Goal: Find specific page/section: Find specific page/section

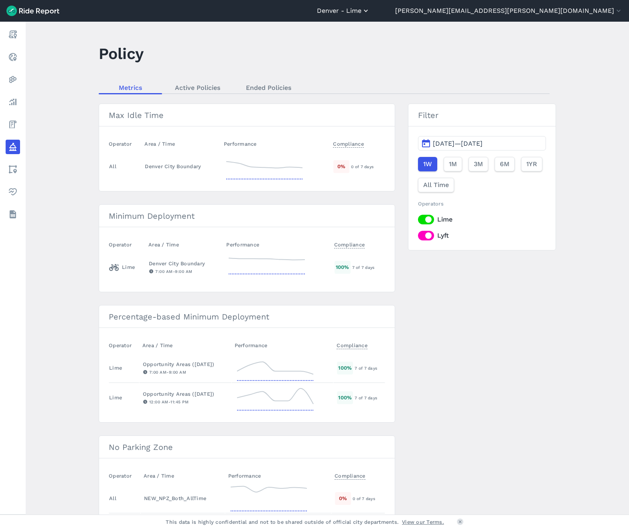
click at [370, 14] on button "Denver - Lime" at bounding box center [343, 11] width 53 height 10
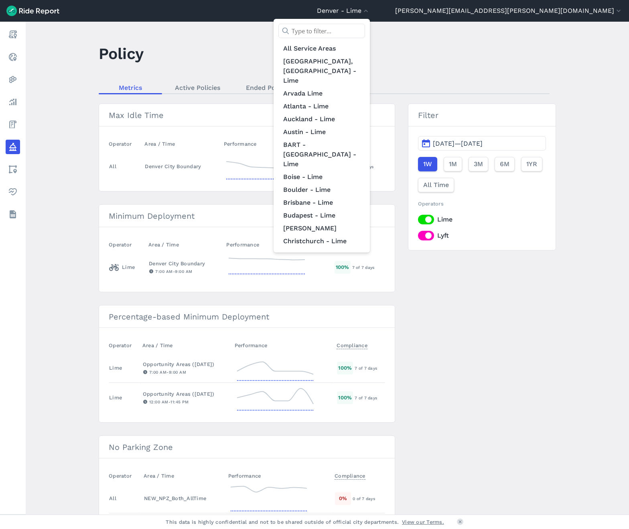
click at [365, 28] on input "text" at bounding box center [321, 31] width 87 height 14
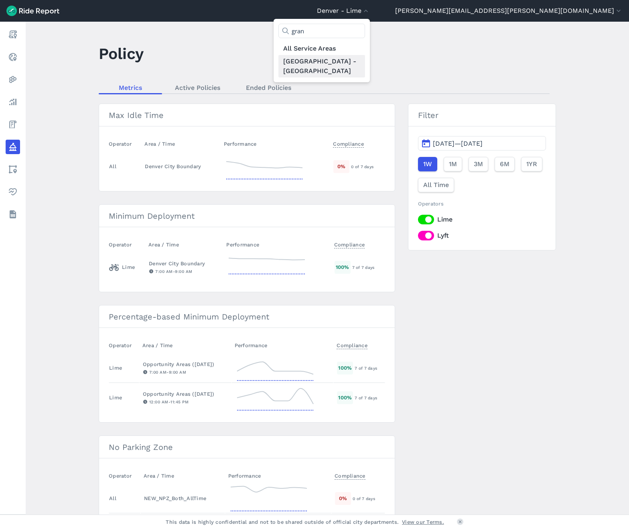
type input "gran"
click at [365, 60] on link "[GEOGRAPHIC_DATA] - [GEOGRAPHIC_DATA]" at bounding box center [321, 66] width 87 height 22
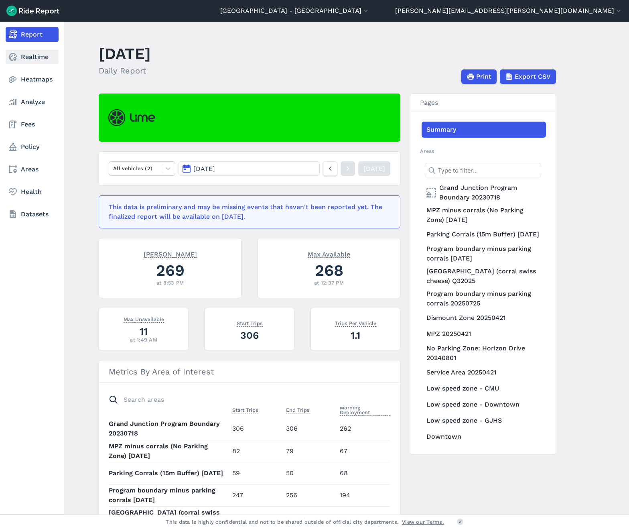
click at [19, 63] on link "Realtime" at bounding box center [32, 57] width 53 height 14
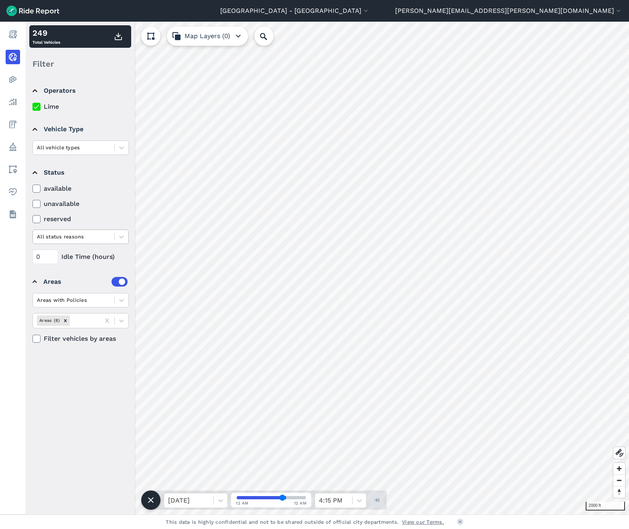
click at [102, 240] on div at bounding box center [73, 236] width 73 height 9
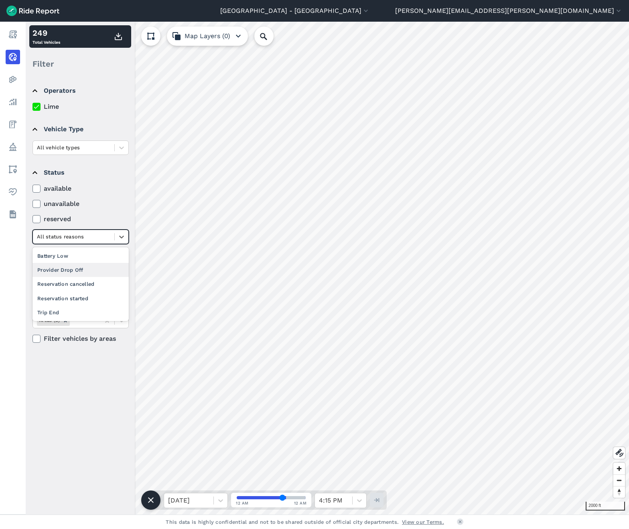
click at [100, 270] on div "Provider Drop Off" at bounding box center [80, 270] width 96 height 14
click at [94, 303] on div at bounding box center [73, 299] width 73 height 9
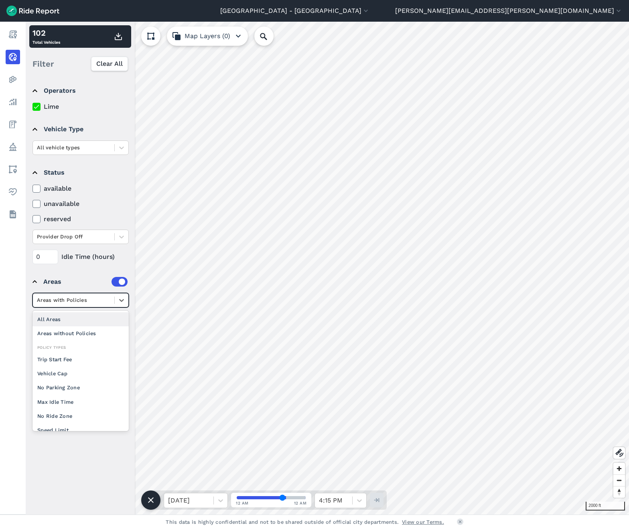
click at [79, 323] on div "All Areas" at bounding box center [80, 319] width 96 height 14
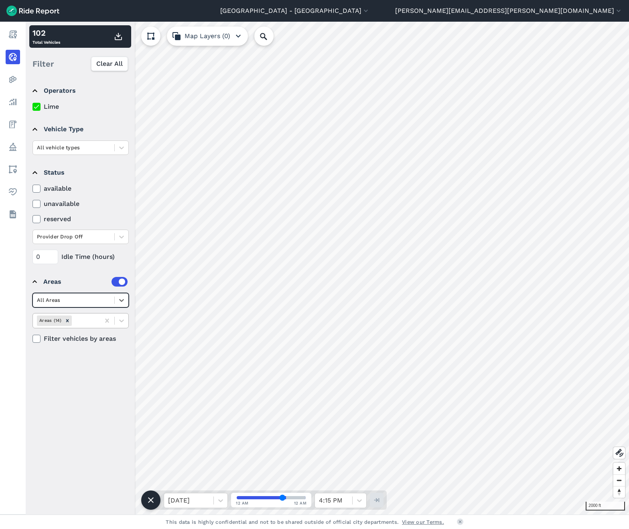
click at [82, 322] on div at bounding box center [84, 320] width 23 height 9
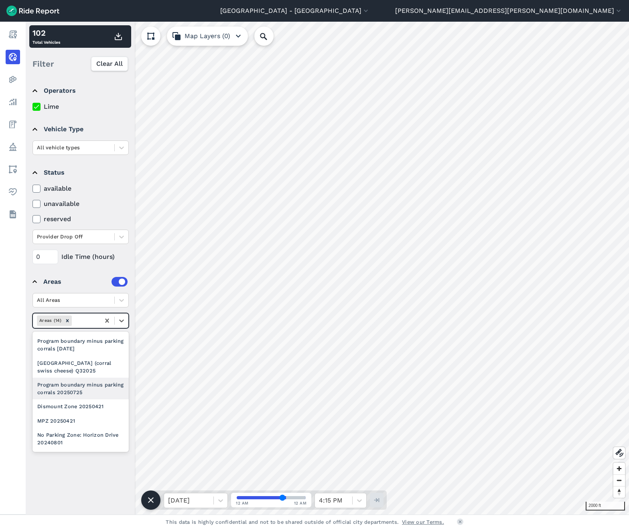
scroll to position [31, 0]
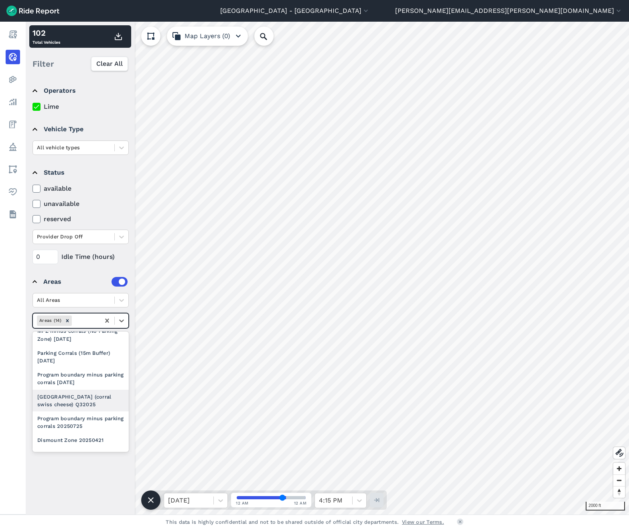
click at [96, 398] on div "[GEOGRAPHIC_DATA] (corral swiss cheese) Q32025" at bounding box center [80, 401] width 96 height 22
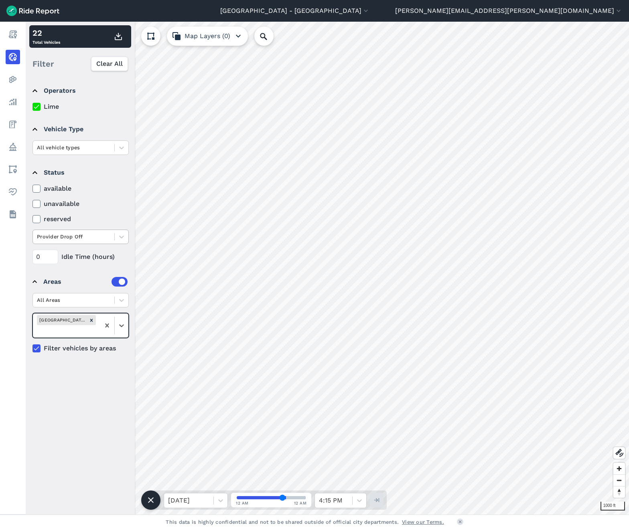
click at [101, 237] on div at bounding box center [73, 236] width 73 height 9
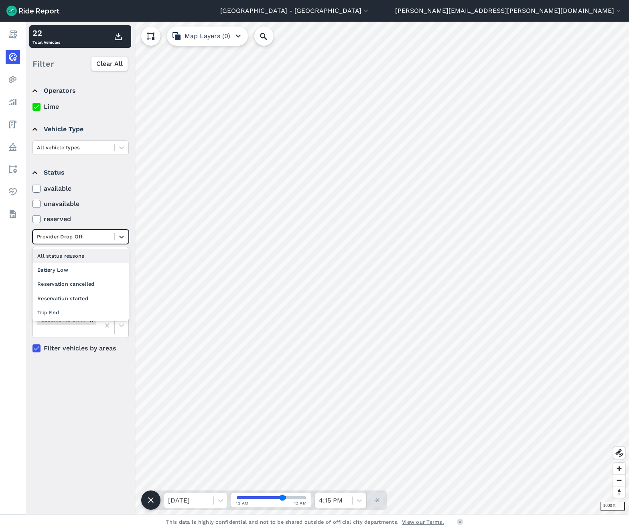
click at [88, 256] on div "All status reasons" at bounding box center [80, 256] width 96 height 14
click at [120, 238] on icon at bounding box center [122, 237] width 8 height 8
click at [99, 272] on div "Provider Drop Off" at bounding box center [80, 270] width 96 height 14
click at [85, 241] on div at bounding box center [73, 236] width 73 height 9
click at [79, 253] on div "All status reasons" at bounding box center [80, 256] width 96 height 14
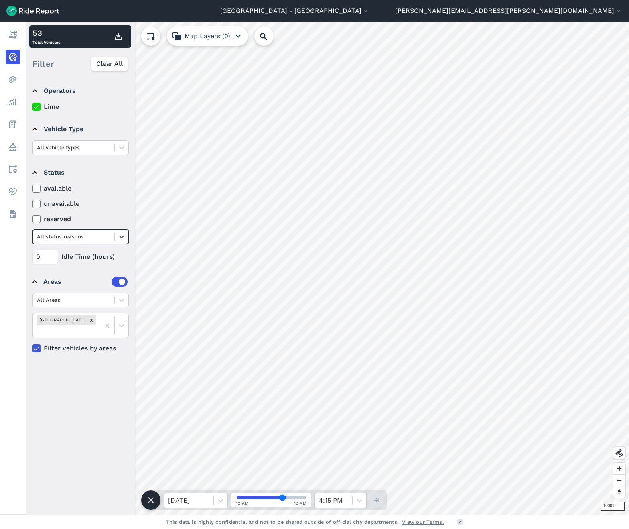
click at [89, 235] on div at bounding box center [73, 236] width 73 height 9
click at [83, 272] on div "Provider Drop Off" at bounding box center [80, 270] width 96 height 14
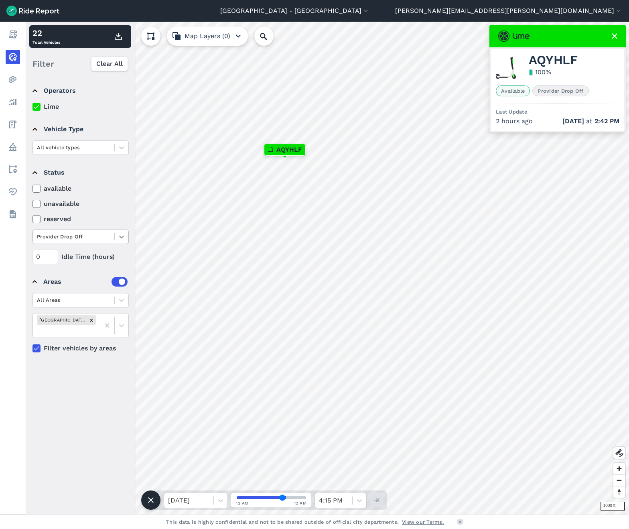
click at [122, 236] on icon at bounding box center [122, 237] width 8 height 8
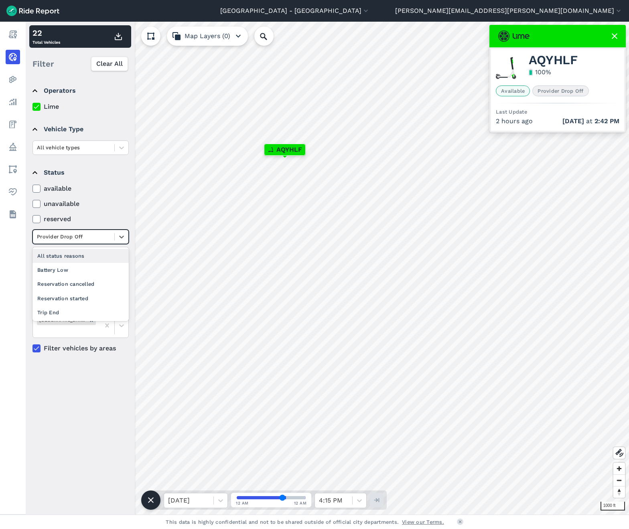
click at [104, 260] on div "All status reasons" at bounding box center [80, 256] width 96 height 14
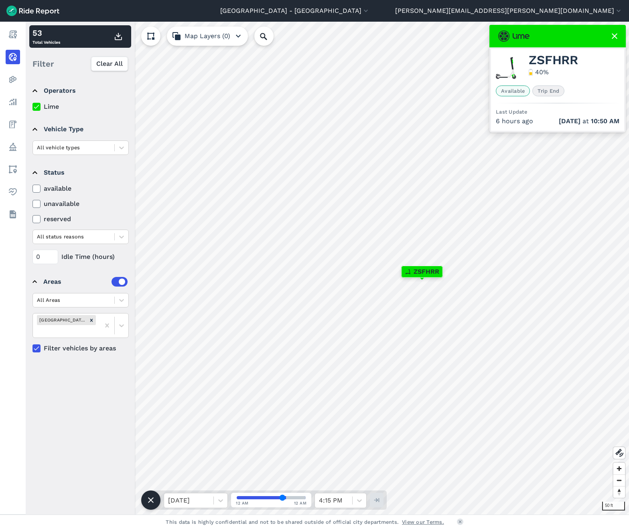
click at [118, 228] on div "available unavailable reserved All status reasons" at bounding box center [80, 214] width 96 height 60
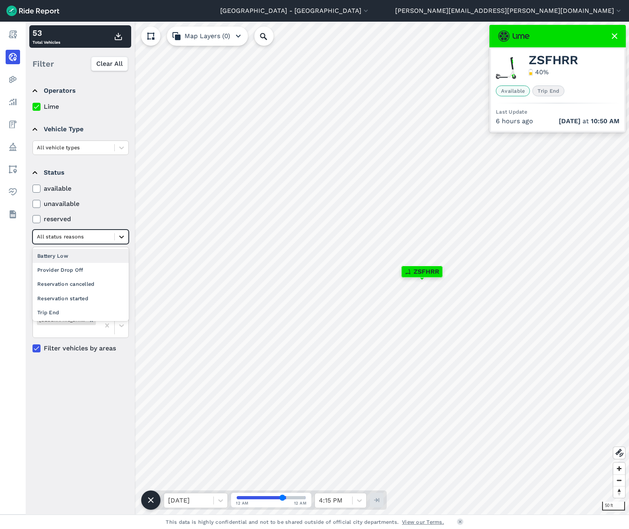
click at [119, 234] on icon at bounding box center [122, 237] width 8 height 8
click at [103, 269] on div "Provider Drop Off" at bounding box center [80, 270] width 96 height 14
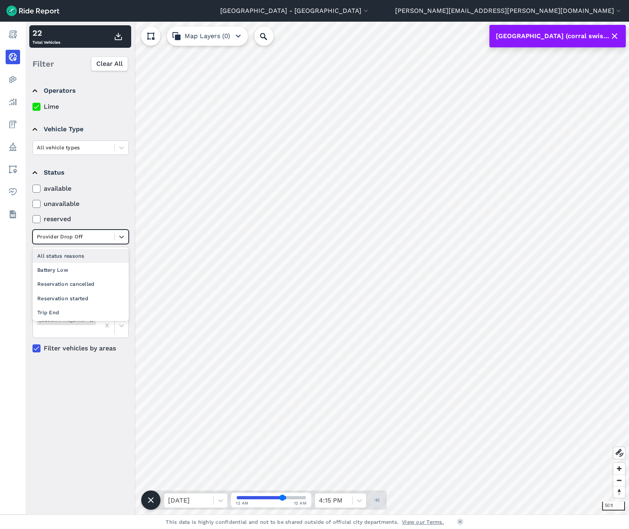
click at [91, 239] on div at bounding box center [73, 236] width 73 height 9
click at [89, 260] on div "All status reasons" at bounding box center [80, 256] width 96 height 14
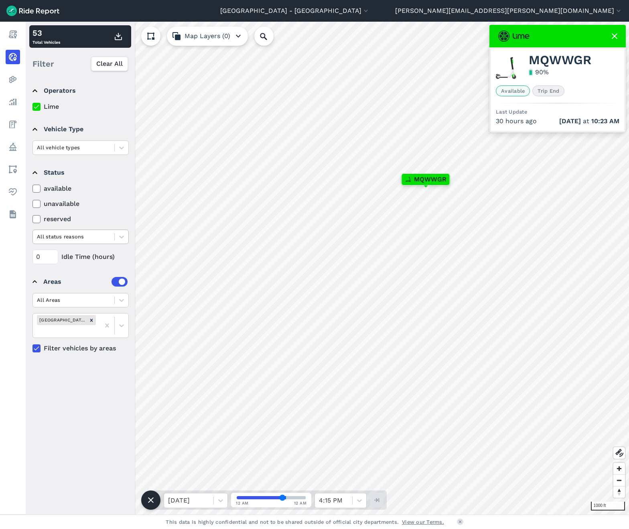
click at [88, 233] on div at bounding box center [73, 236] width 73 height 9
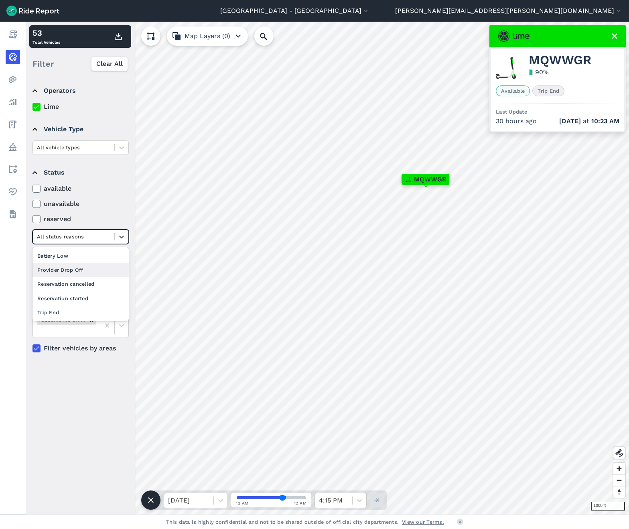
click at [79, 270] on div "Provider Drop Off" at bounding box center [80, 270] width 96 height 14
